Goal: Information Seeking & Learning: Learn about a topic

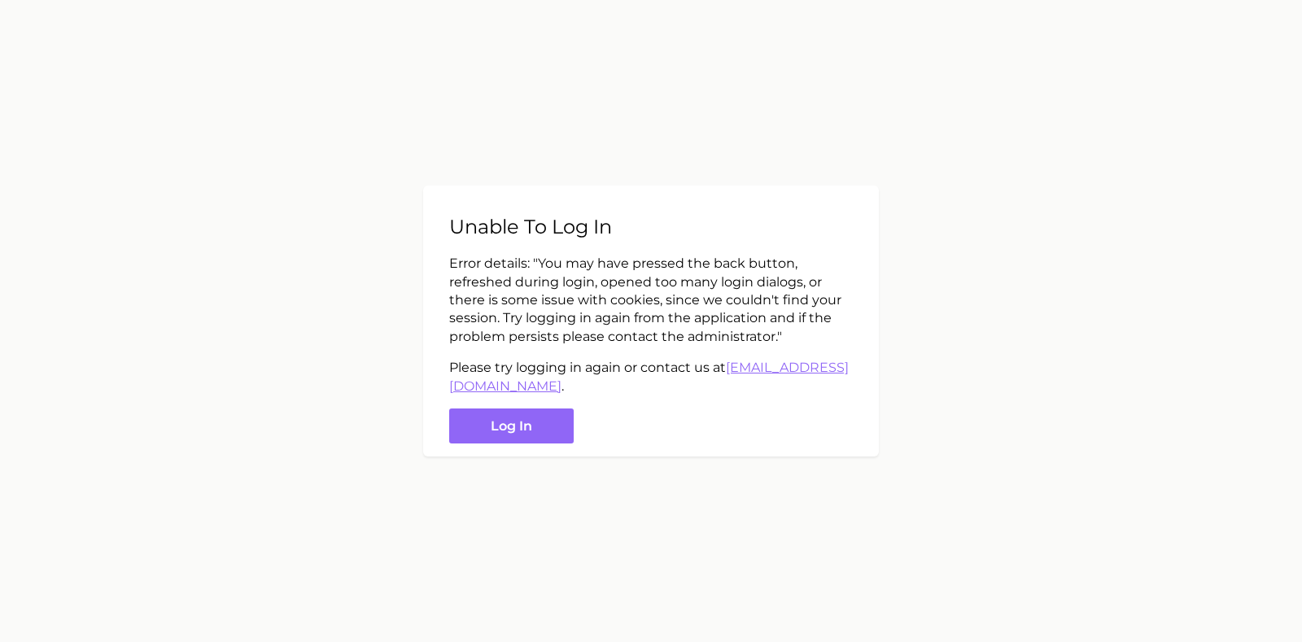
click at [528, 423] on button "Log in" at bounding box center [511, 426] width 125 height 35
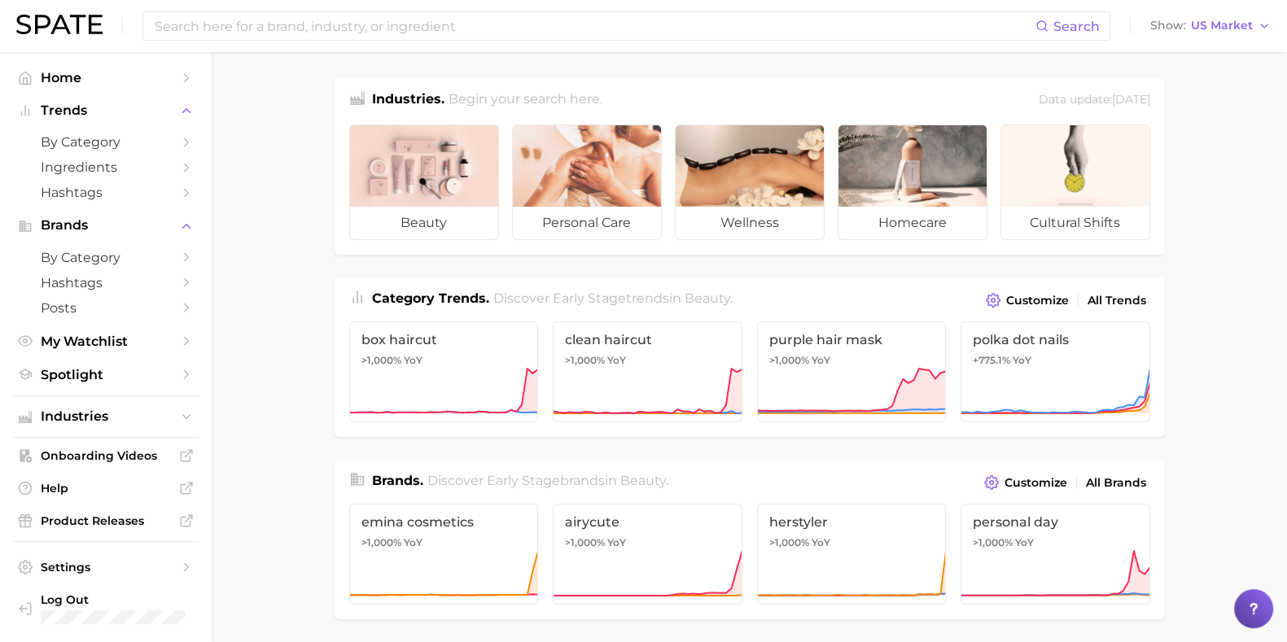
click at [122, 382] on span "Spotlight" at bounding box center [106, 374] width 130 height 15
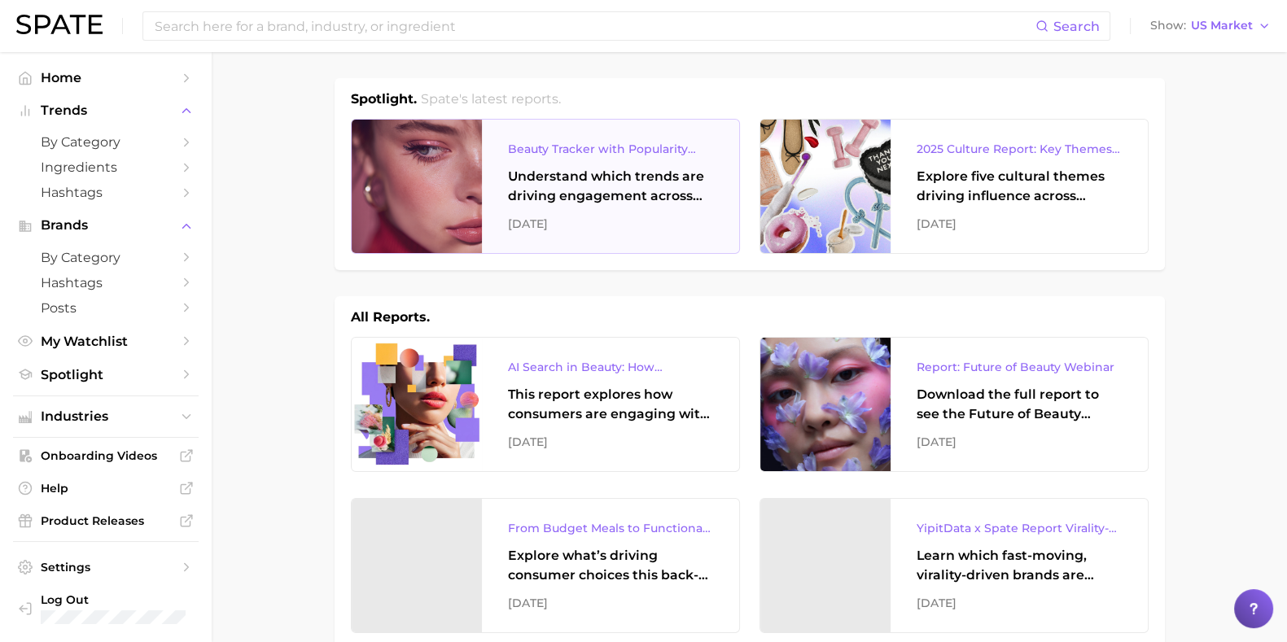
click at [610, 160] on div "Beauty Tracker with Popularity Index Understand which trends are driving engage…" at bounding box center [610, 186] width 257 height 133
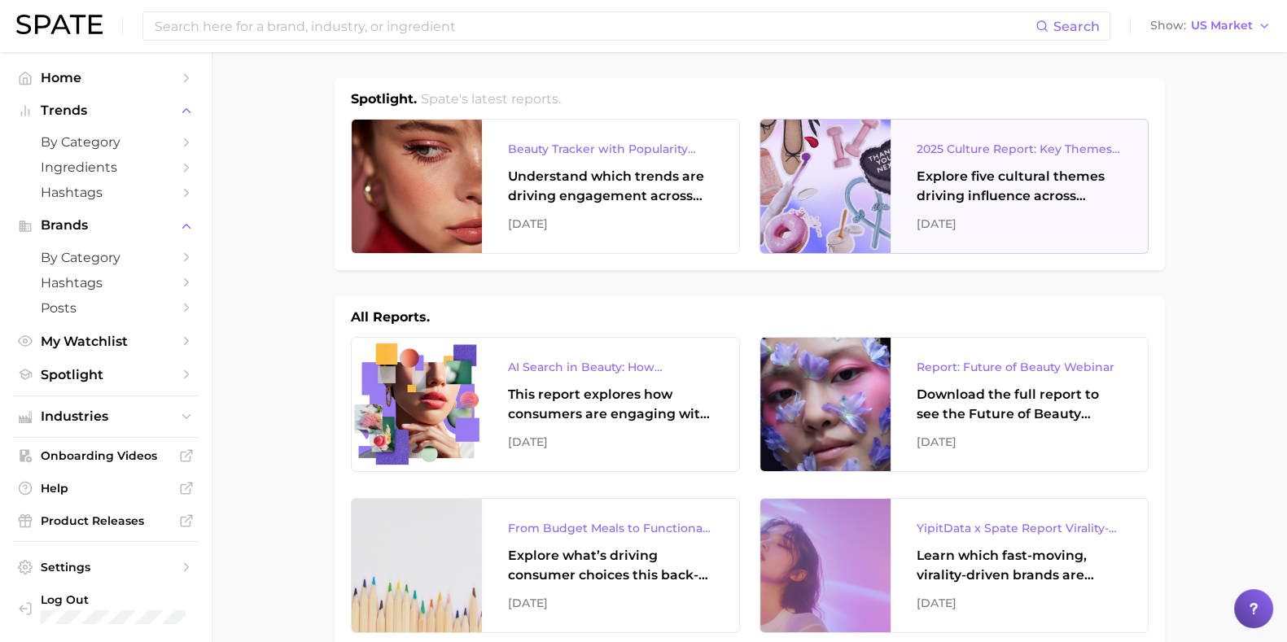
click at [1009, 153] on div "2025 Culture Report: Key Themes That Are Shaping Consumer Demand" at bounding box center [1018, 149] width 205 height 20
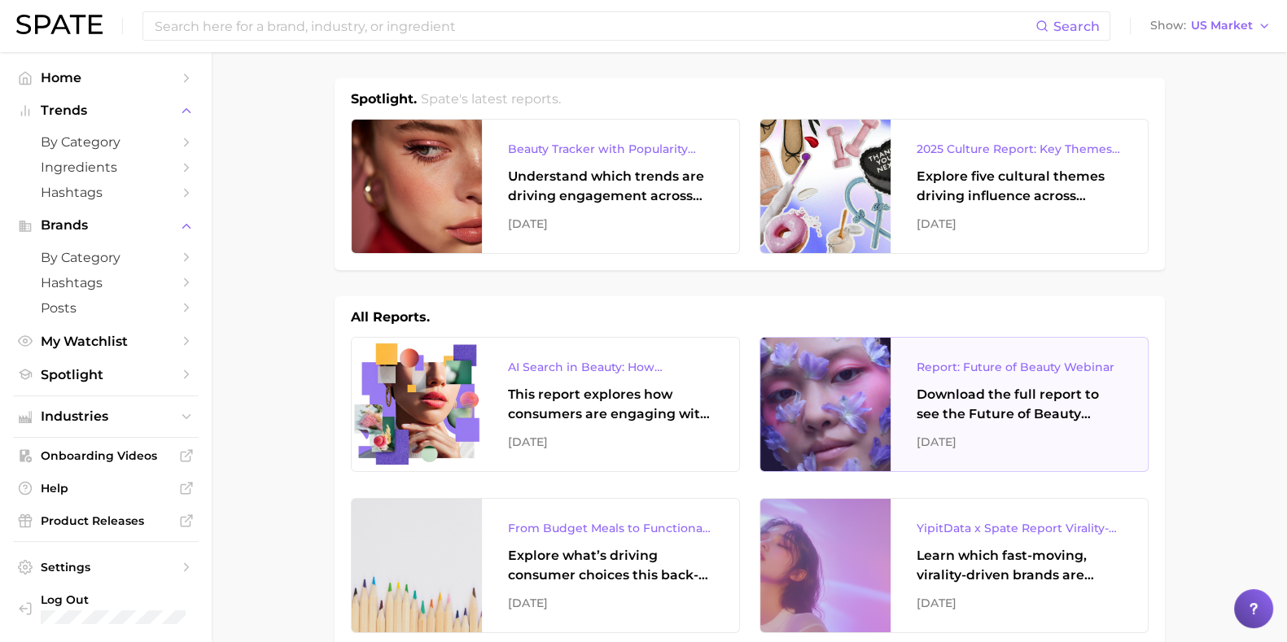
click at [1011, 413] on div "Download the full report to see the Future of Beauty trends we unpacked during …" at bounding box center [1018, 404] width 205 height 39
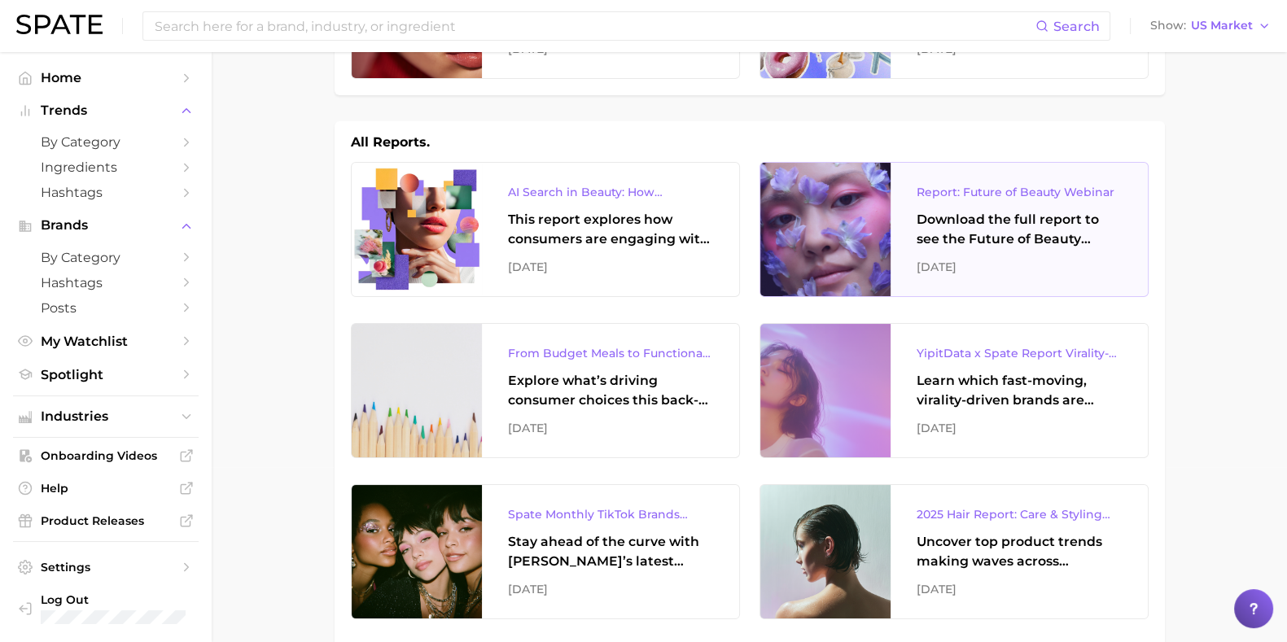
scroll to position [203, 0]
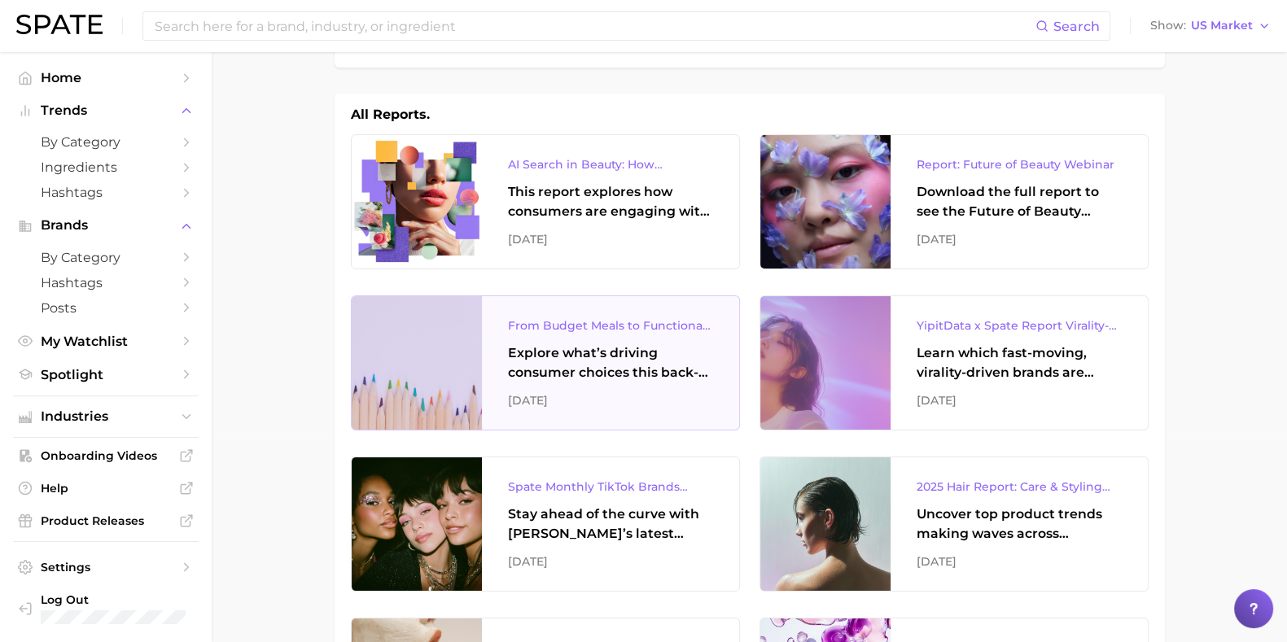
click at [602, 324] on div "From Budget Meals to Functional Snacks: Food & Beverage Trends Shaping Consumer…" at bounding box center [610, 326] width 205 height 20
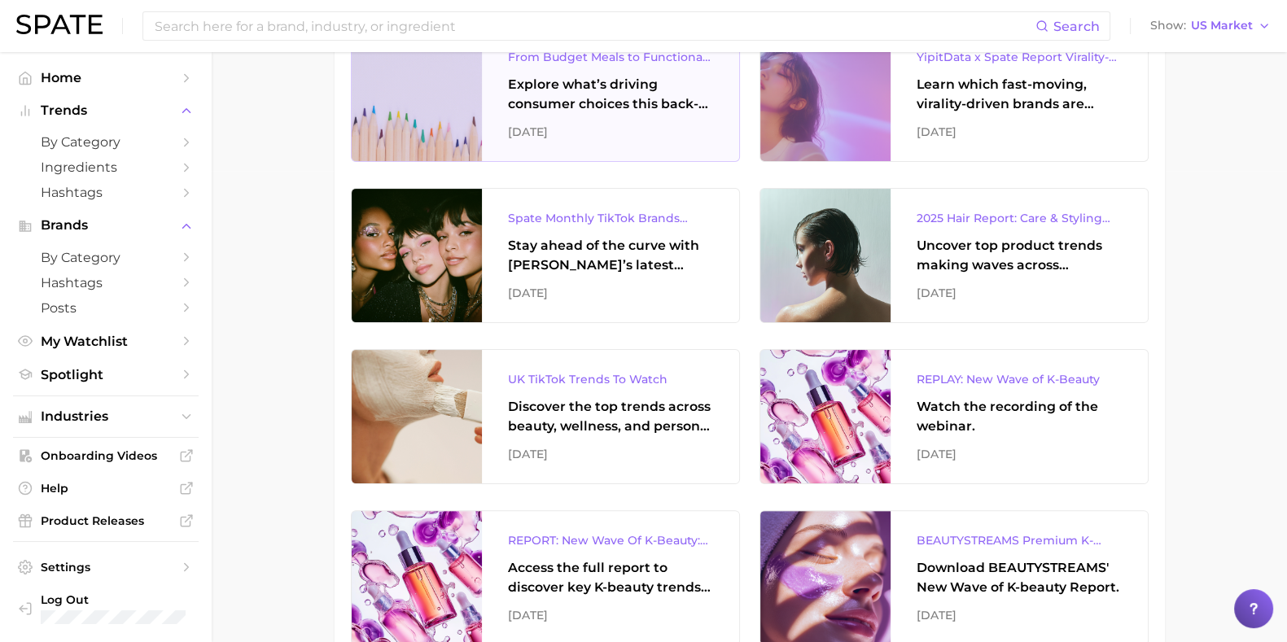
scroll to position [509, 0]
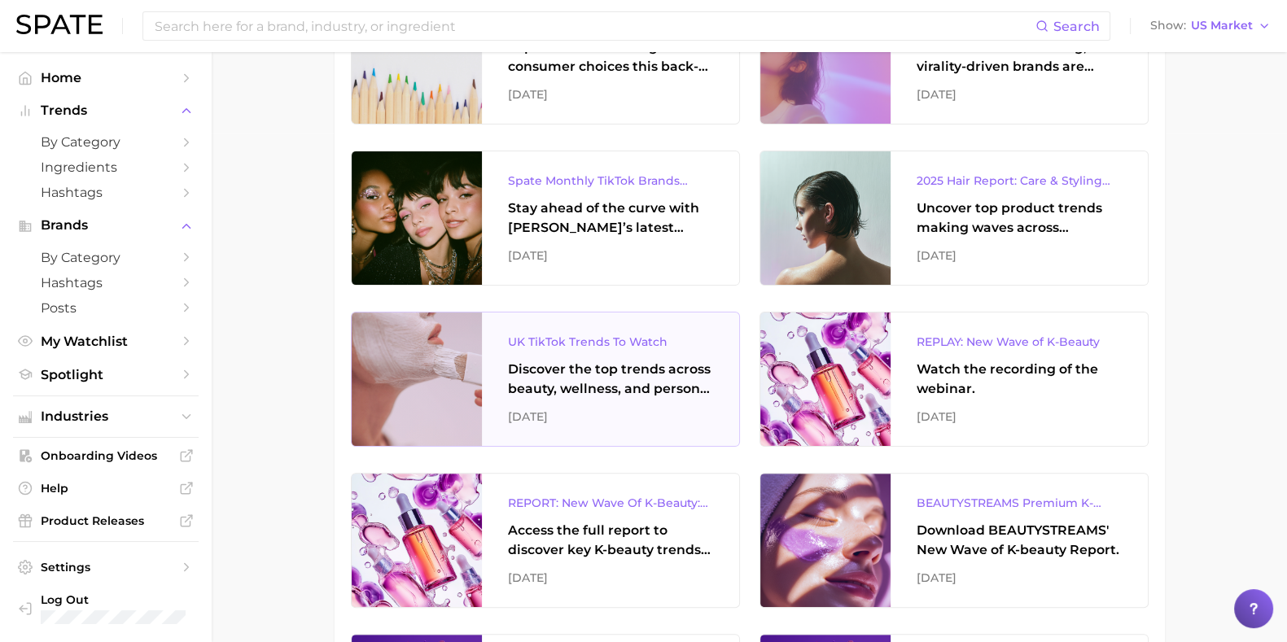
click at [588, 385] on div "Discover the top trends across beauty, wellness, and personal care on TikTok UK." at bounding box center [610, 379] width 205 height 39
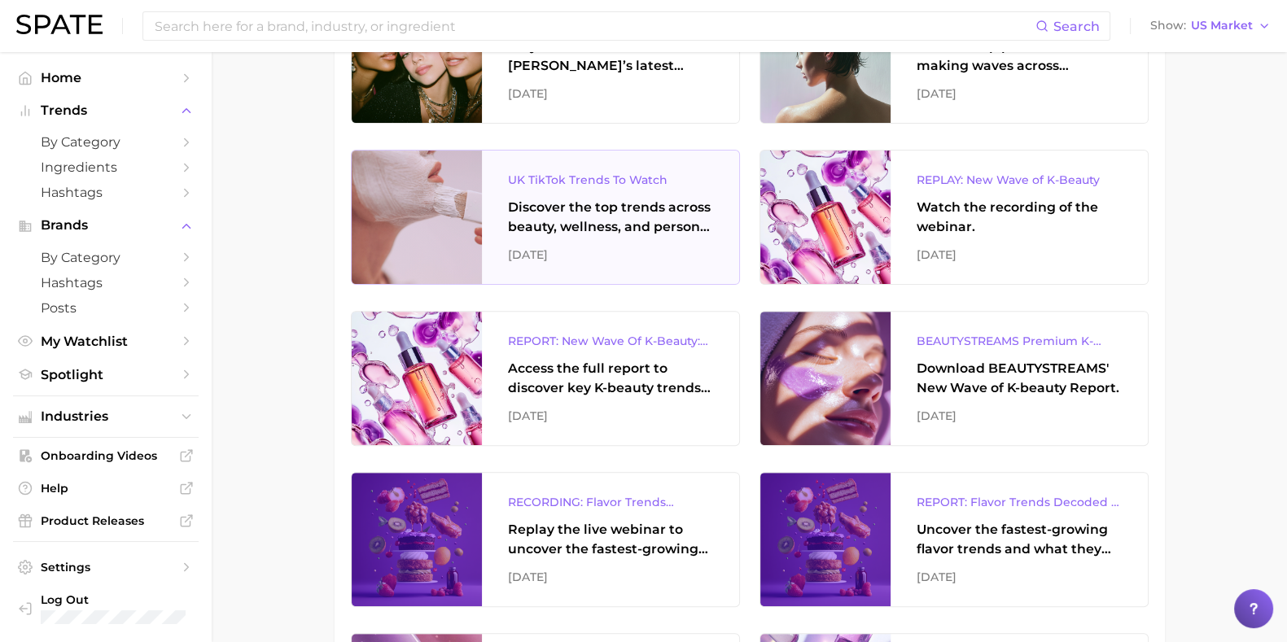
scroll to position [711, 0]
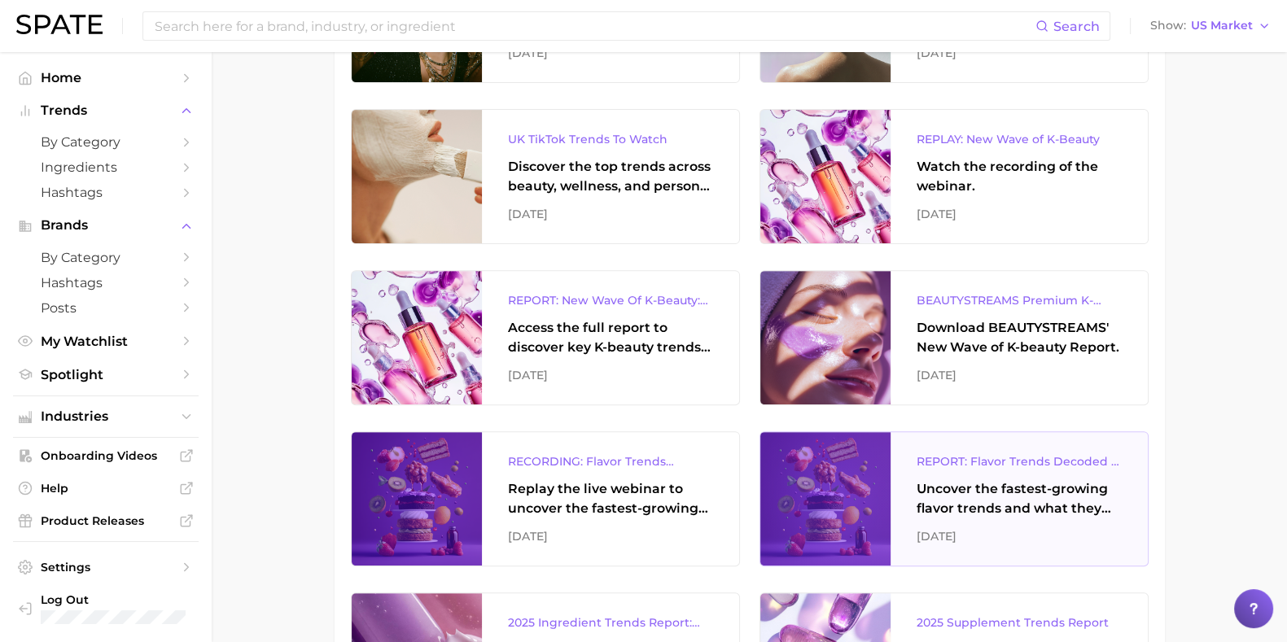
click at [958, 509] on div "Uncover the fastest-growing flavor trends and what they signal about evolving c…" at bounding box center [1018, 498] width 205 height 39
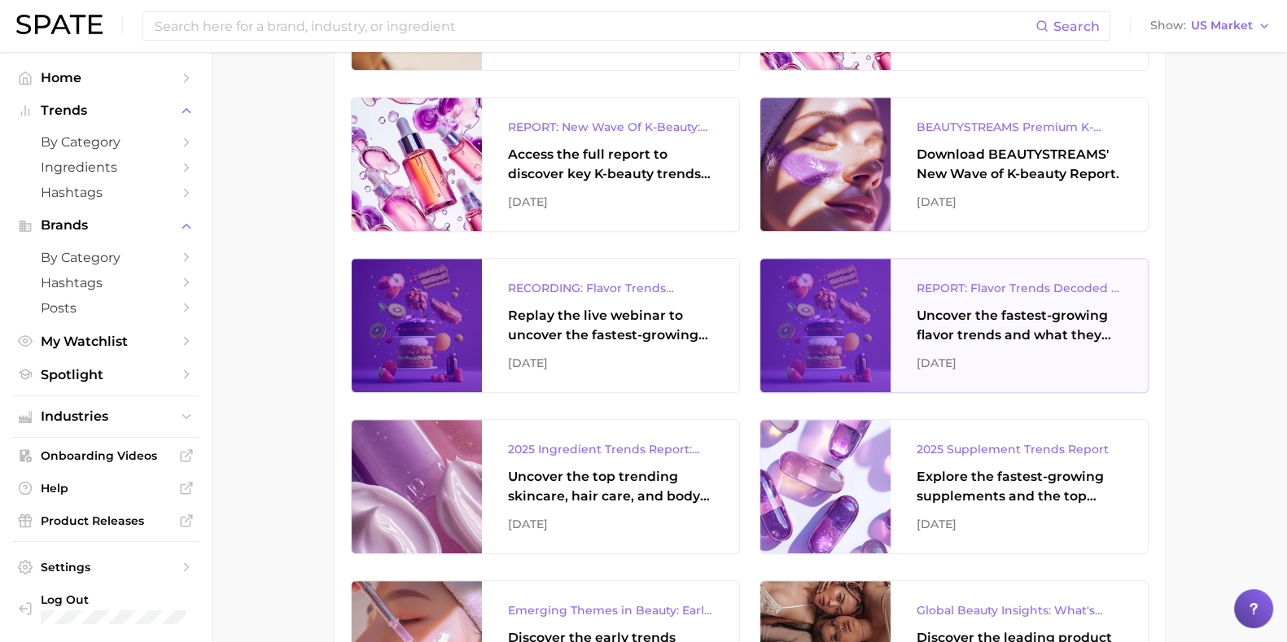
scroll to position [916, 0]
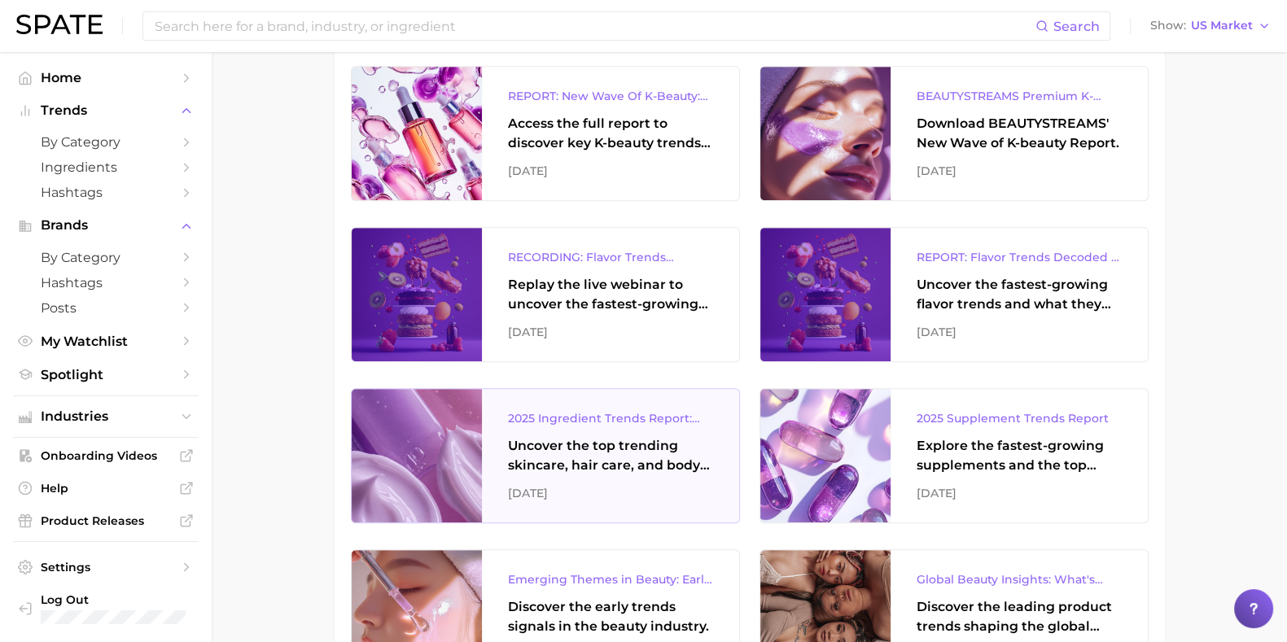
click at [595, 466] on div "Uncover the top trending skincare, hair care, and body care ingredients capturi…" at bounding box center [610, 455] width 205 height 39
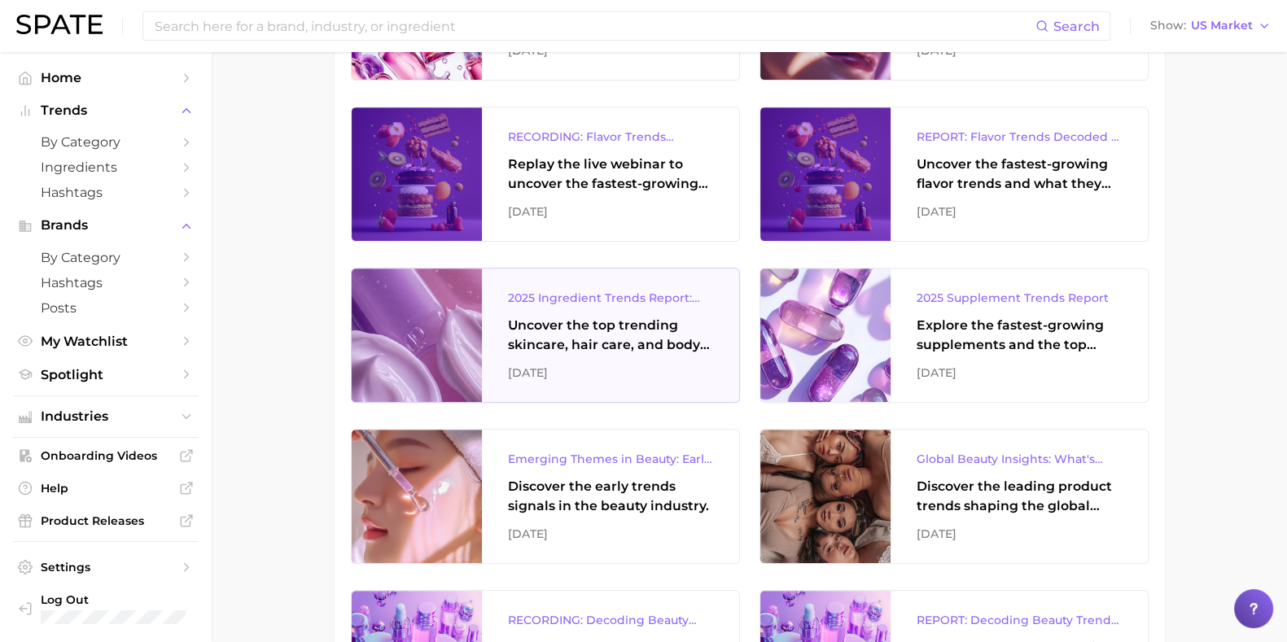
scroll to position [1017, 0]
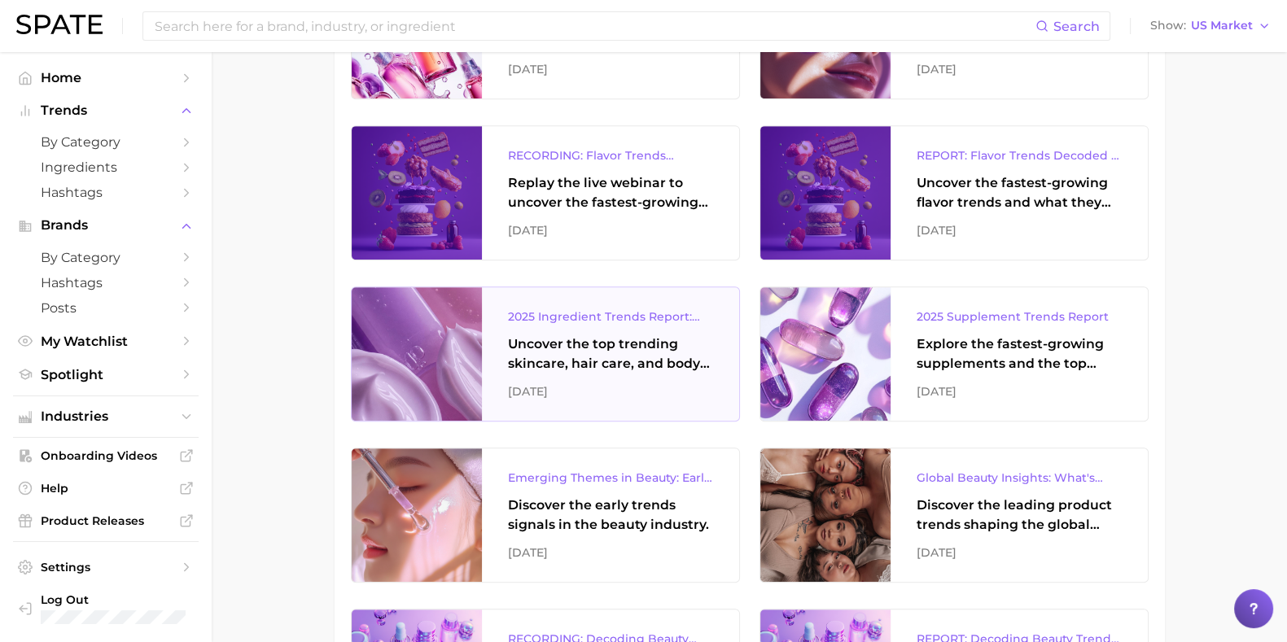
click at [605, 358] on div "Uncover the top trending skincare, hair care, and body care ingredients capturi…" at bounding box center [610, 353] width 205 height 39
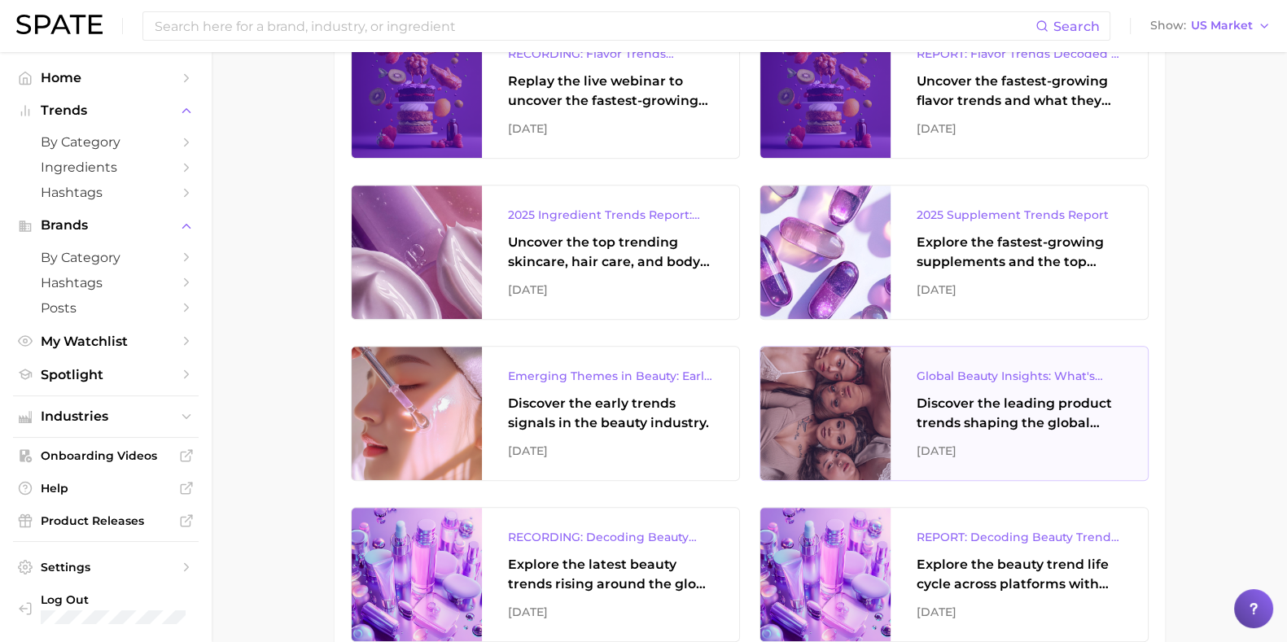
click at [1015, 420] on div "Discover the leading product trends shaping the global beauty market." at bounding box center [1018, 413] width 205 height 39
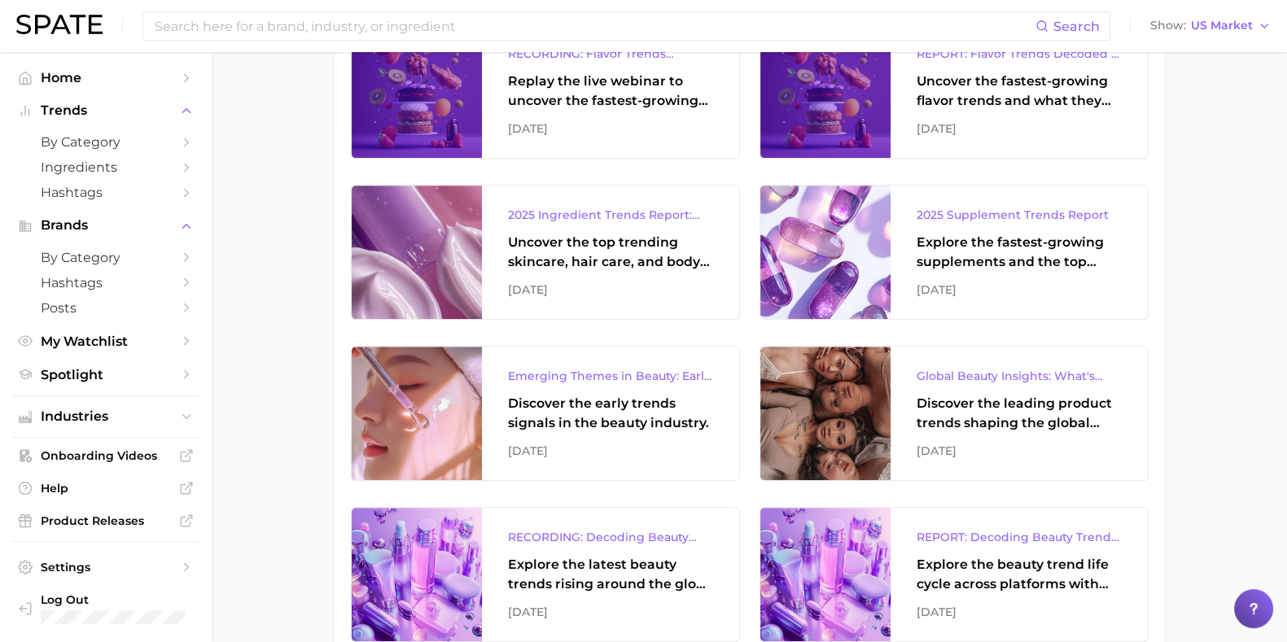
click at [122, 265] on span "by Category" at bounding box center [106, 257] width 130 height 15
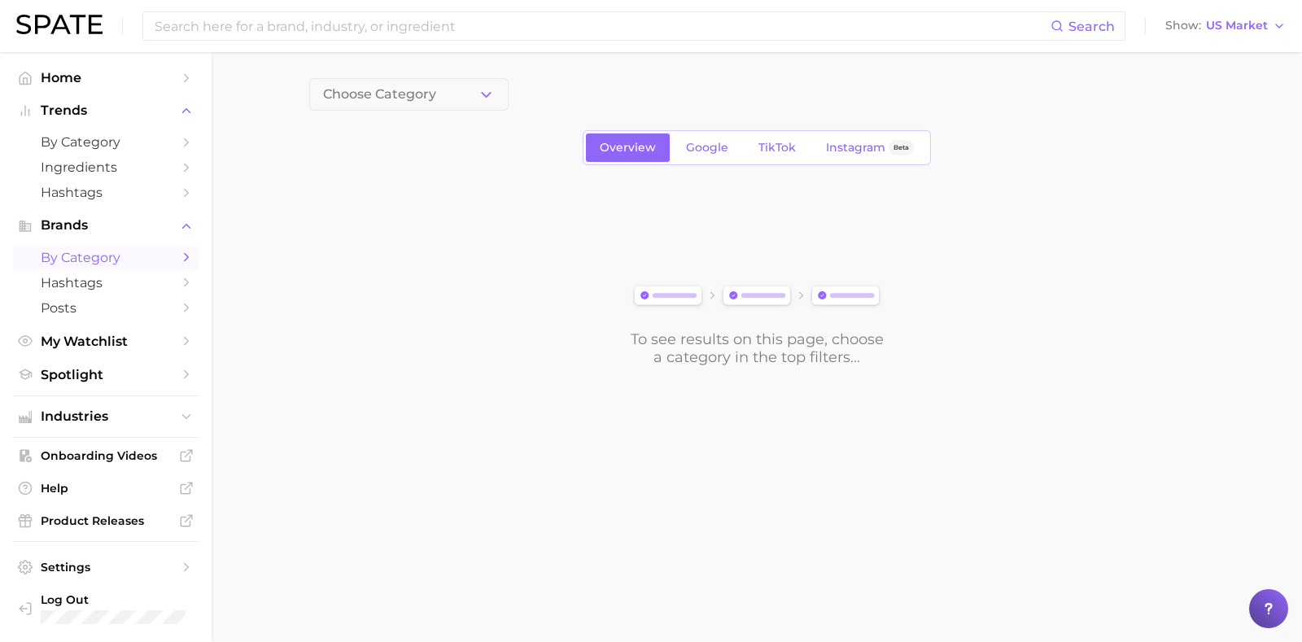
click at [188, 26] on input at bounding box center [602, 26] width 898 height 28
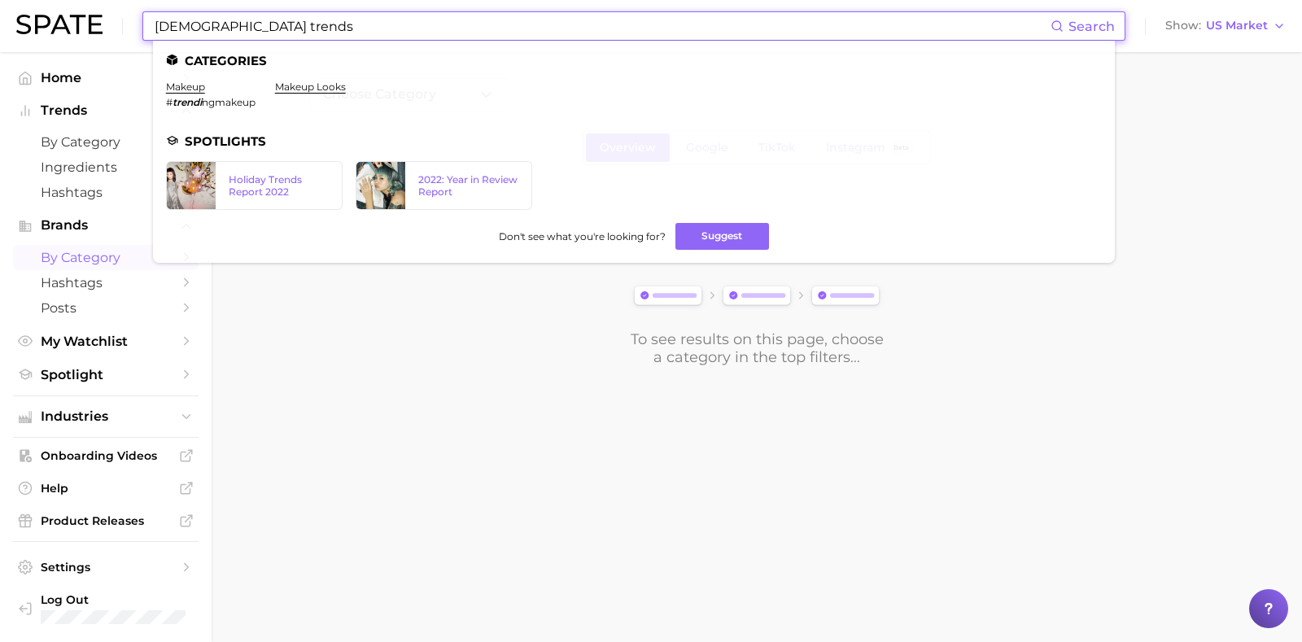
type input "male trends"
click at [435, 190] on div "2022: Year in Review Report" at bounding box center [468, 185] width 100 height 24
